Goal: Task Accomplishment & Management: Use online tool/utility

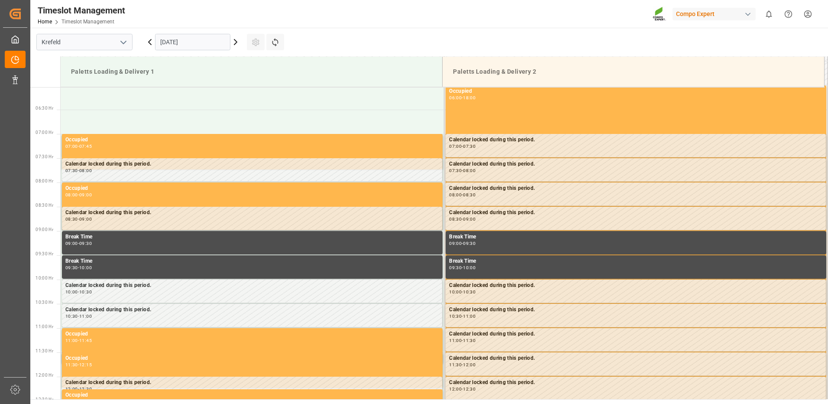
scroll to position [334, 0]
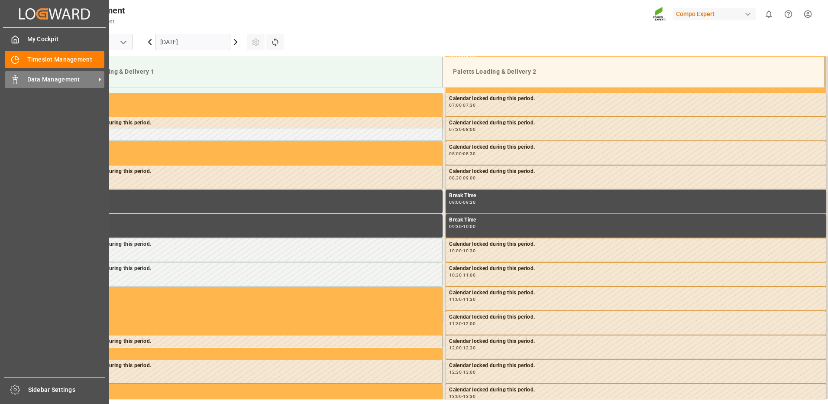
click at [46, 78] on span "Data Management" at bounding box center [61, 79] width 68 height 9
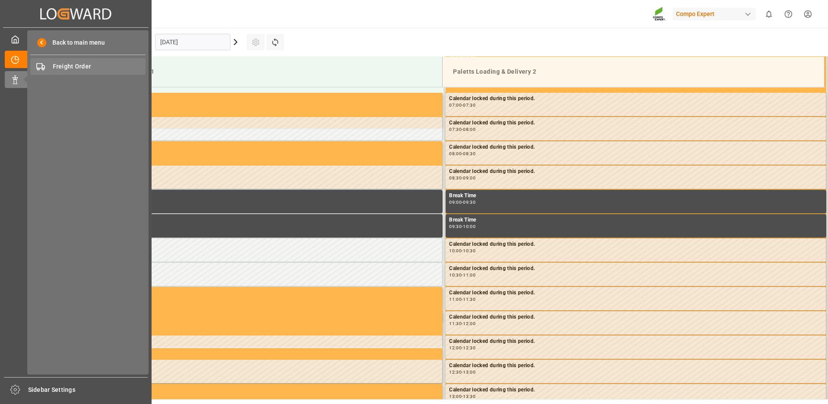
click at [59, 68] on span "Freight Order" at bounding box center [99, 66] width 93 height 9
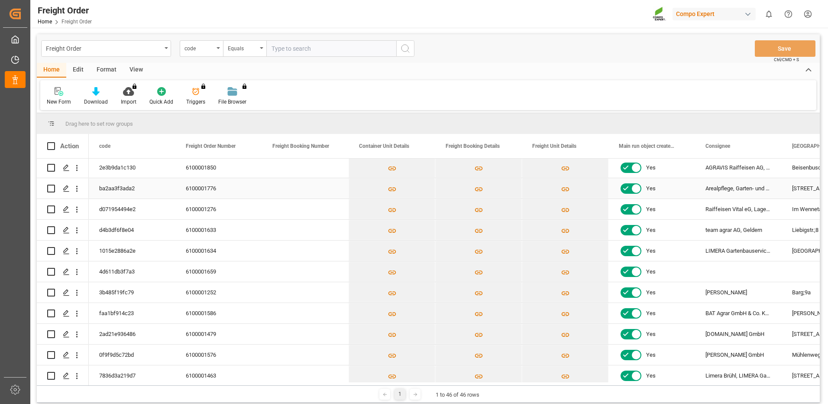
scroll to position [87, 0]
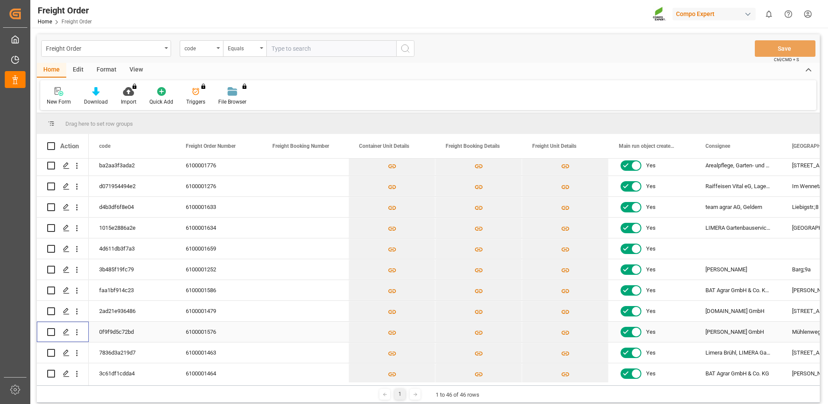
click at [53, 330] on input "Press Space to toggle row selection (unchecked)" at bounding box center [51, 332] width 8 height 8
checkbox input "true"
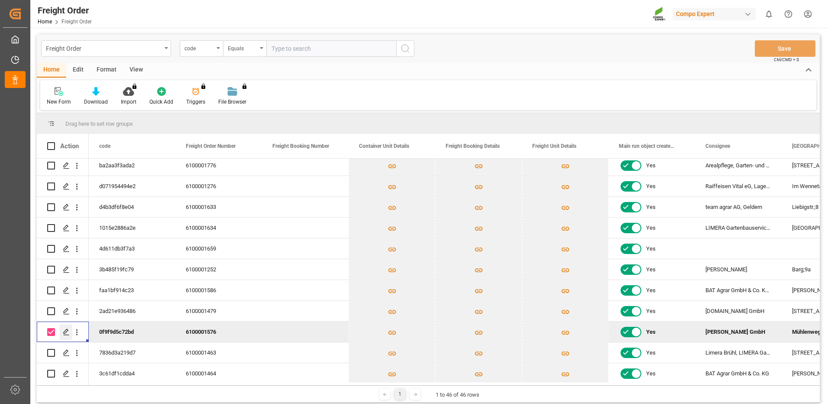
click at [66, 330] on icon "Press SPACE to deselect this row." at bounding box center [66, 331] width 7 height 7
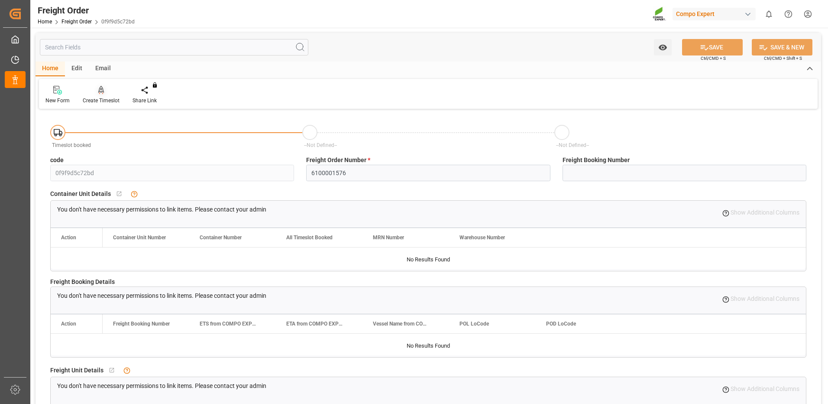
click at [101, 95] on div "Create Timeslot" at bounding box center [101, 94] width 50 height 19
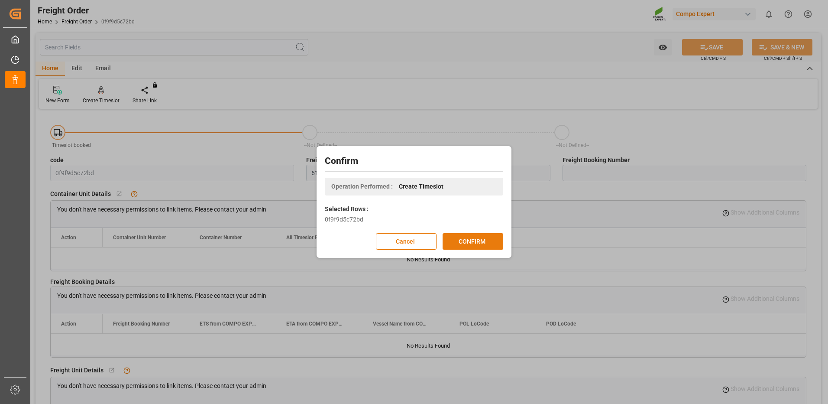
click at [461, 242] on button "CONFIRM" at bounding box center [473, 241] width 61 height 16
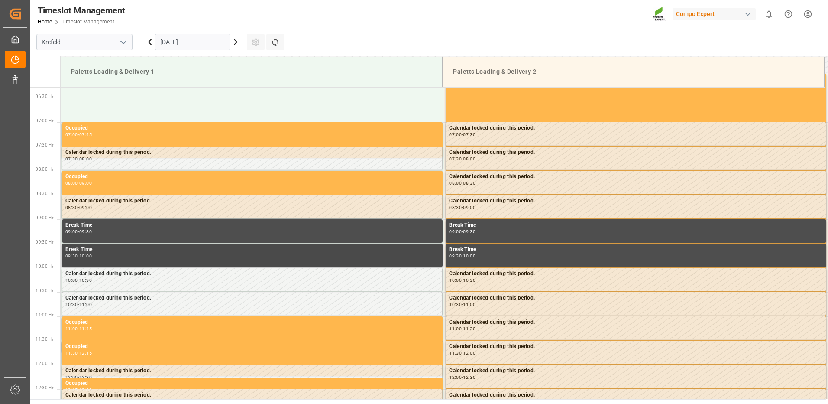
scroll to position [334, 0]
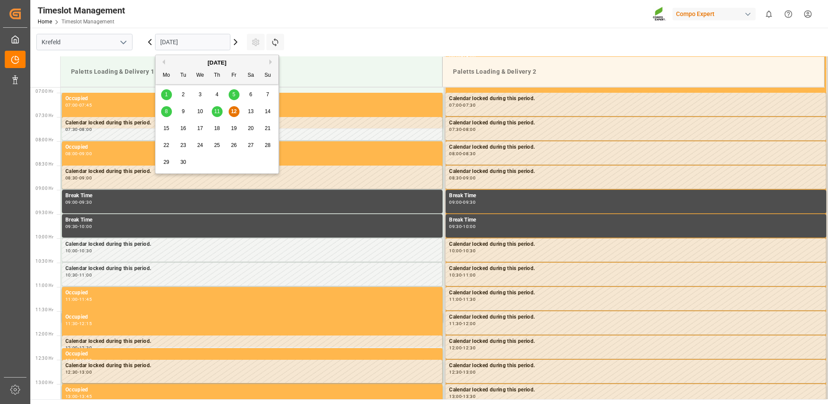
click at [217, 44] on input "[DATE]" at bounding box center [192, 42] width 75 height 16
click at [164, 129] on span "15" at bounding box center [166, 128] width 6 height 6
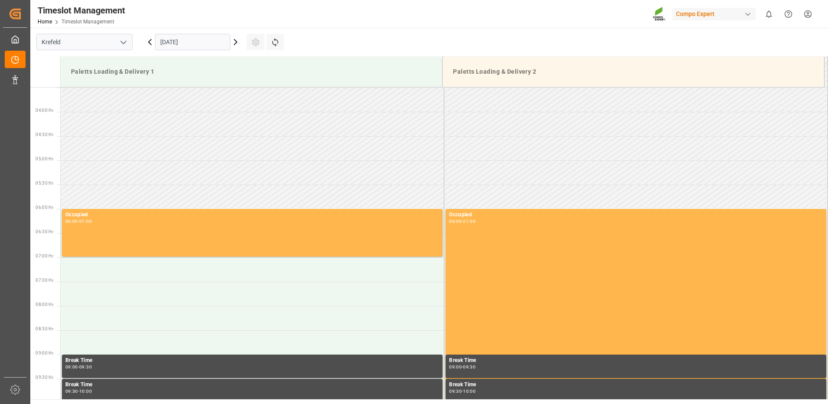
scroll to position [161, 0]
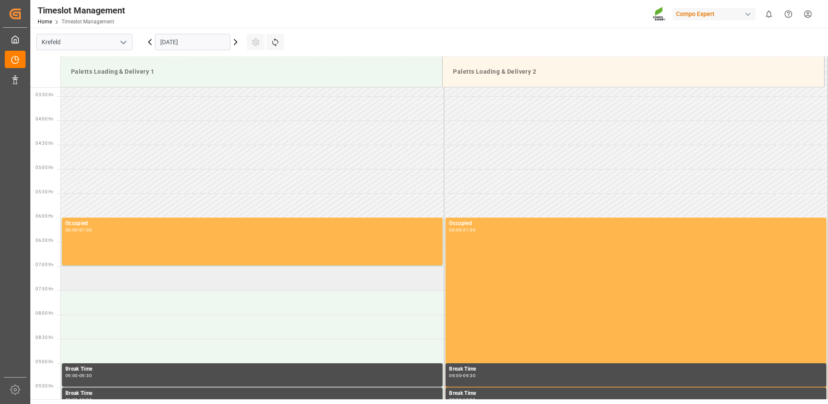
click at [96, 275] on td at bounding box center [253, 278] width 384 height 24
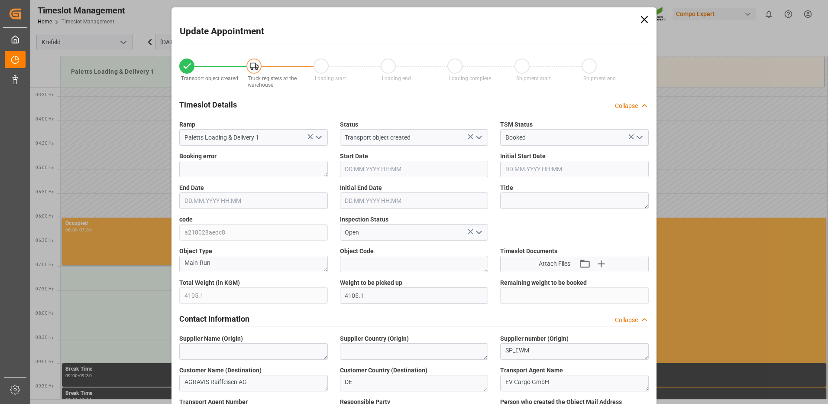
type input "4105.1"
type input "0"
type input "15.09.2025 07:00"
type input "15.09.2025 07:30"
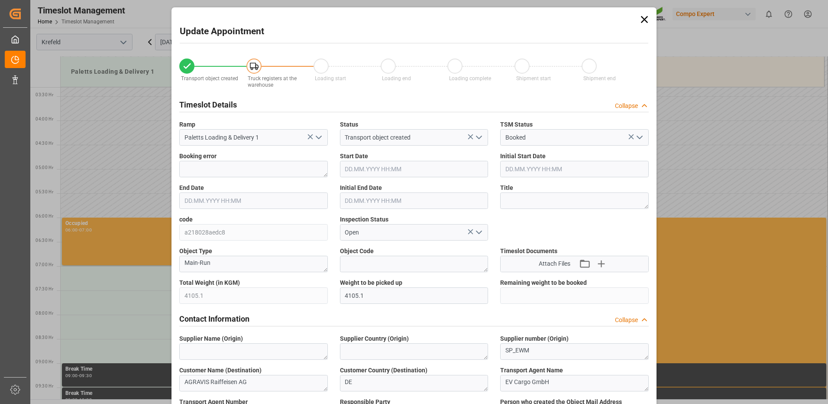
type input "01.09.2025 10:49"
type input "12.09.2025 05:39"
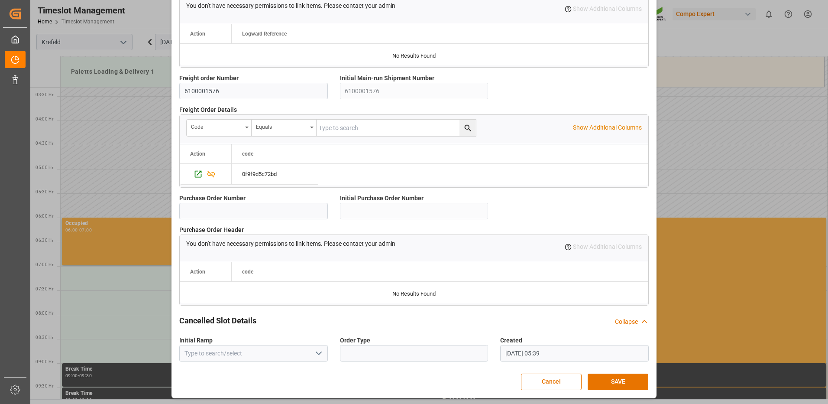
scroll to position [737, 0]
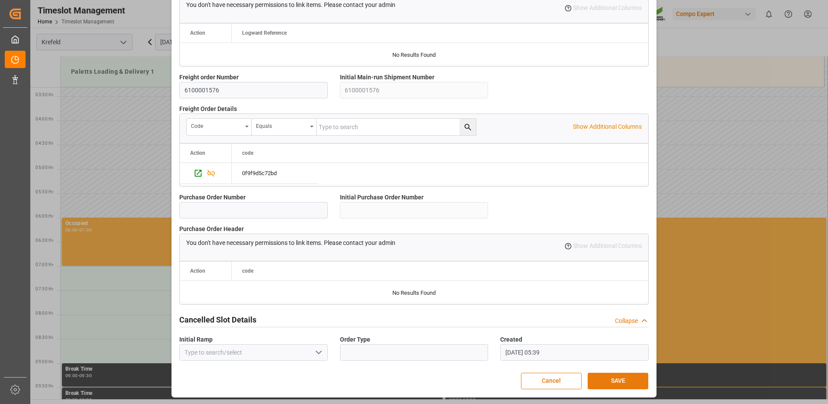
click at [604, 377] on button "SAVE" at bounding box center [618, 381] width 61 height 16
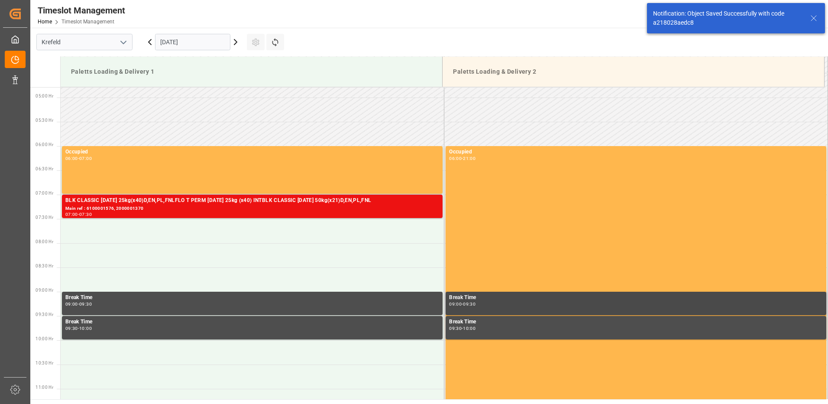
scroll to position [286, 0]
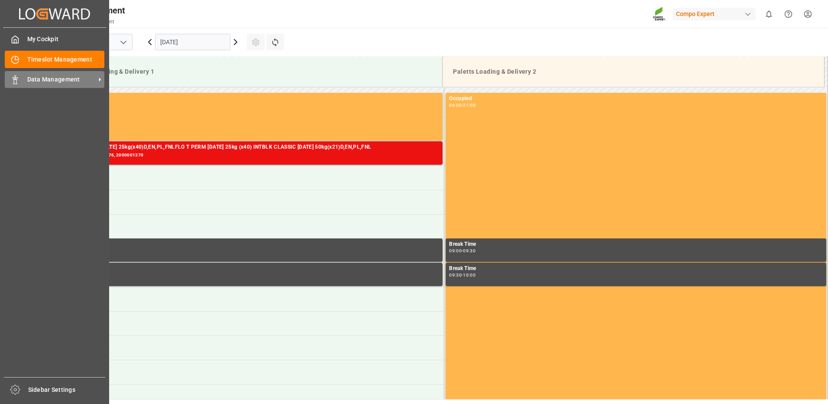
click at [36, 76] on span "Data Management" at bounding box center [61, 79] width 68 height 9
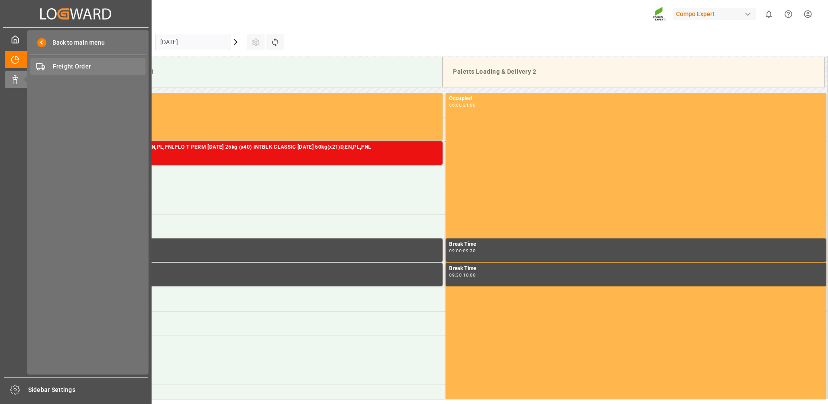
click at [56, 66] on span "Freight Order" at bounding box center [99, 66] width 93 height 9
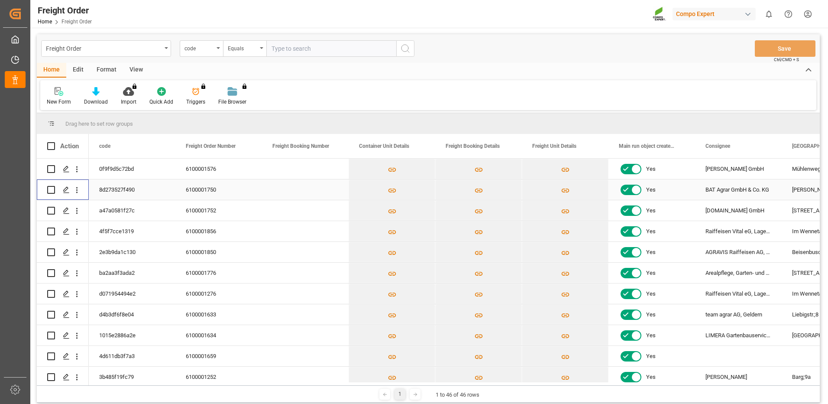
click at [51, 189] on input "Press Space to toggle row selection (unchecked)" at bounding box center [51, 190] width 8 height 8
checkbox input "true"
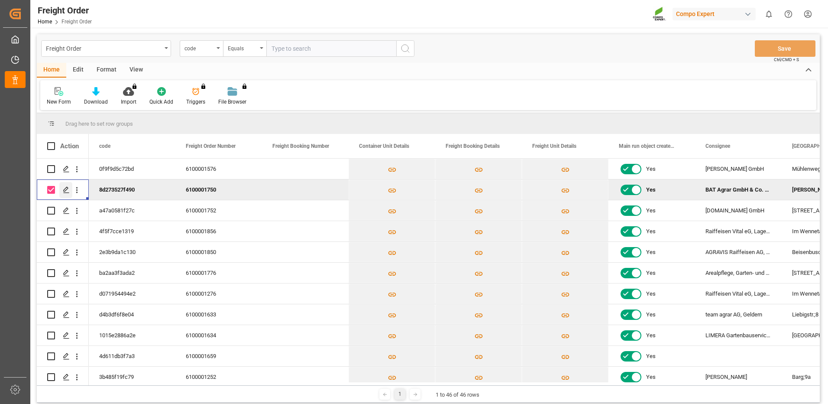
click at [63, 190] on icon "Press SPACE to deselect this row." at bounding box center [66, 189] width 7 height 7
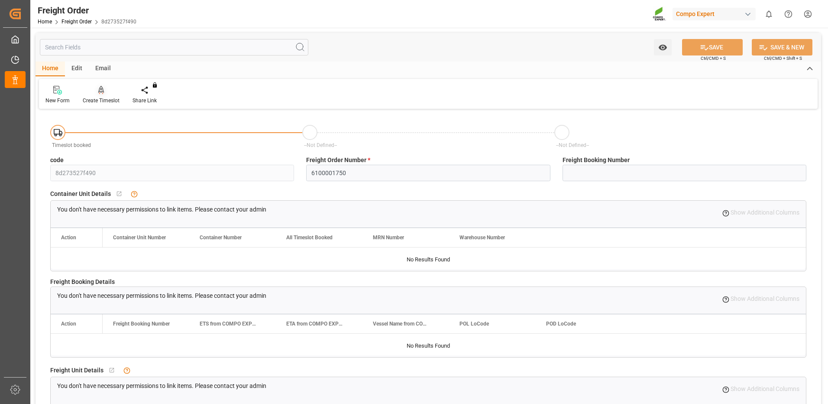
click at [101, 89] on icon at bounding box center [101, 90] width 6 height 9
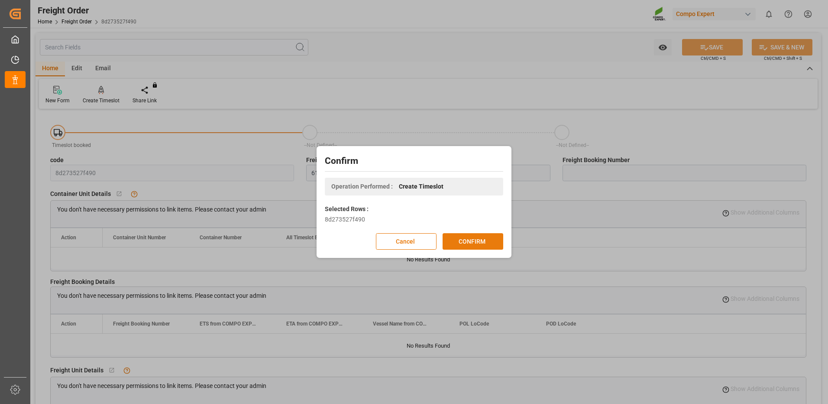
click at [460, 236] on button "CONFIRM" at bounding box center [473, 241] width 61 height 16
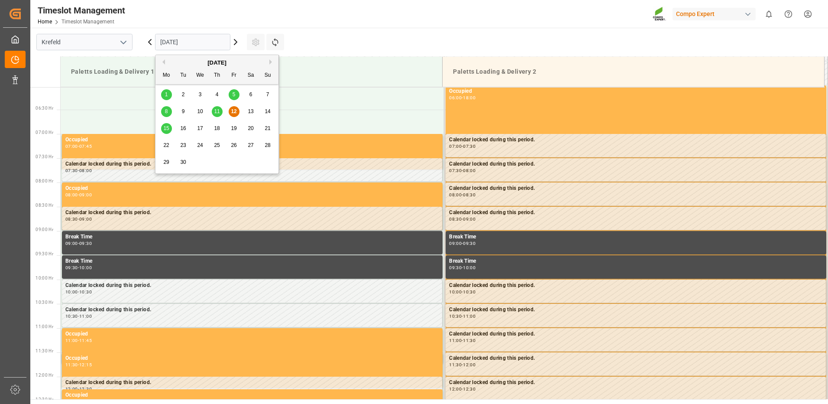
scroll to position [334, 0]
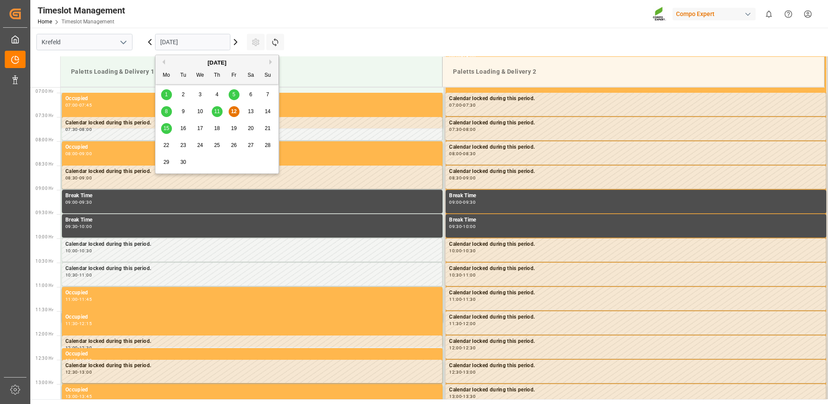
click at [202, 41] on input "[DATE]" at bounding box center [192, 42] width 75 height 16
click at [166, 130] on span "15" at bounding box center [166, 128] width 6 height 6
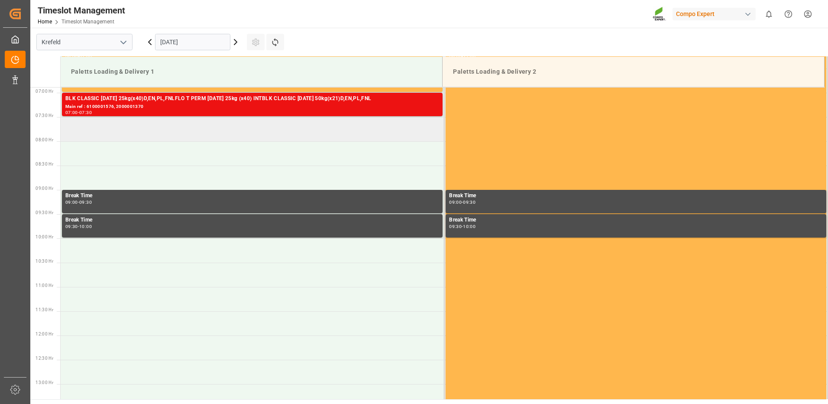
click at [111, 130] on td at bounding box center [253, 129] width 384 height 24
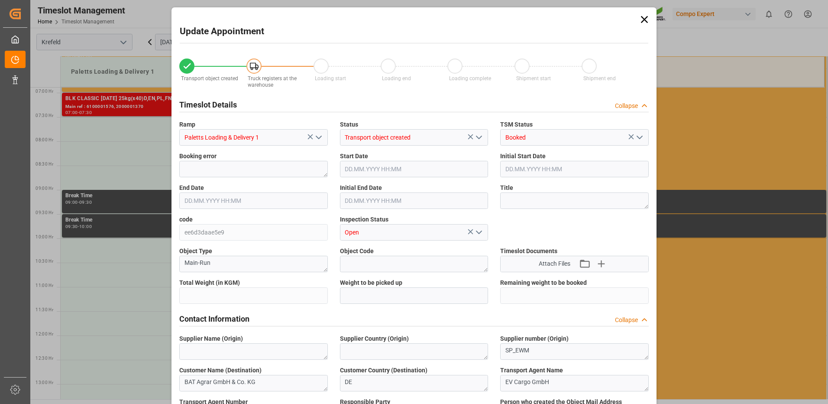
type input "6110.4"
type input "0"
type input "15.09.2025 07:30"
type input "15.09.2025 08:00"
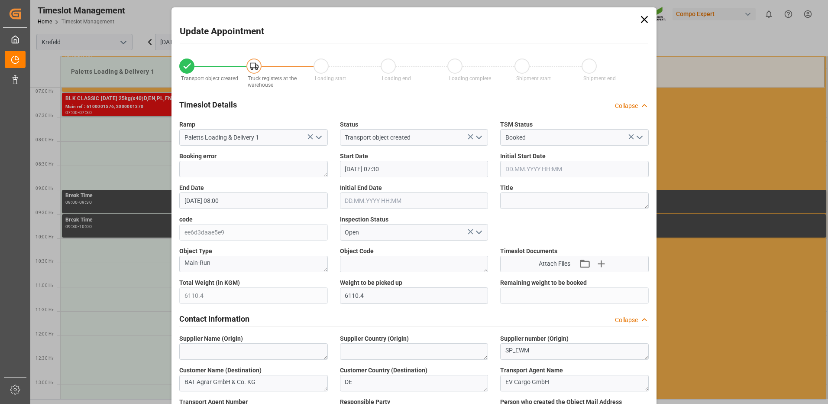
type input "08.09.2025 08:44"
type input "12.09.2025 05:40"
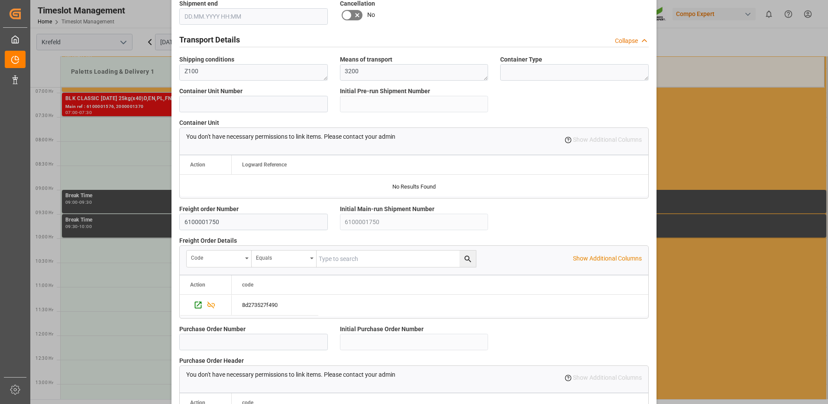
scroll to position [737, 0]
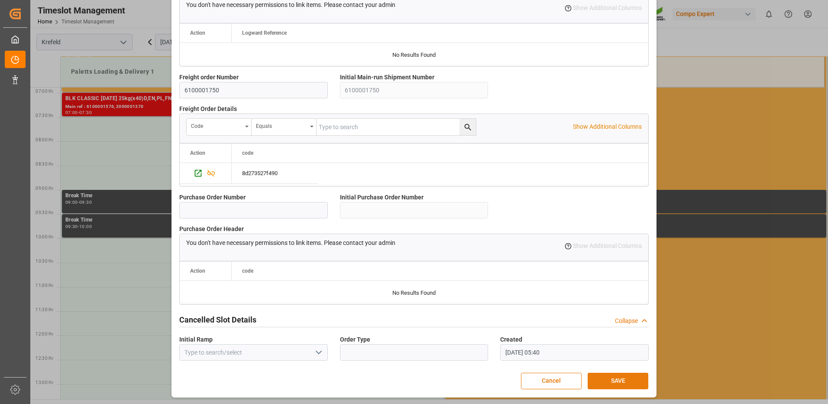
click at [614, 377] on button "SAVE" at bounding box center [618, 381] width 61 height 16
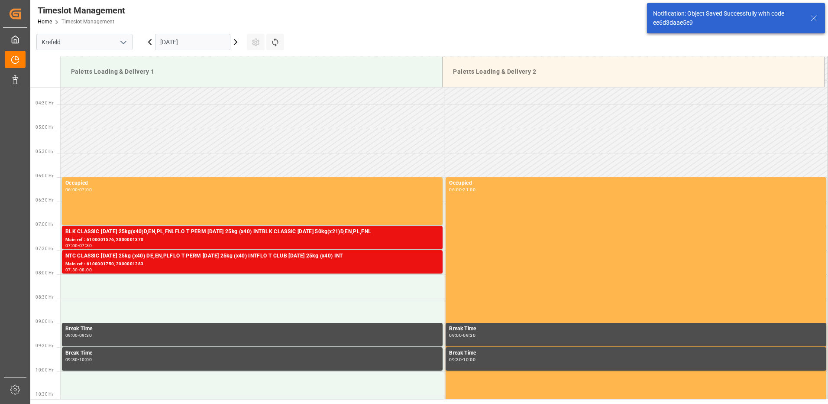
scroll to position [286, 0]
